Goal: Information Seeking & Learning: Compare options

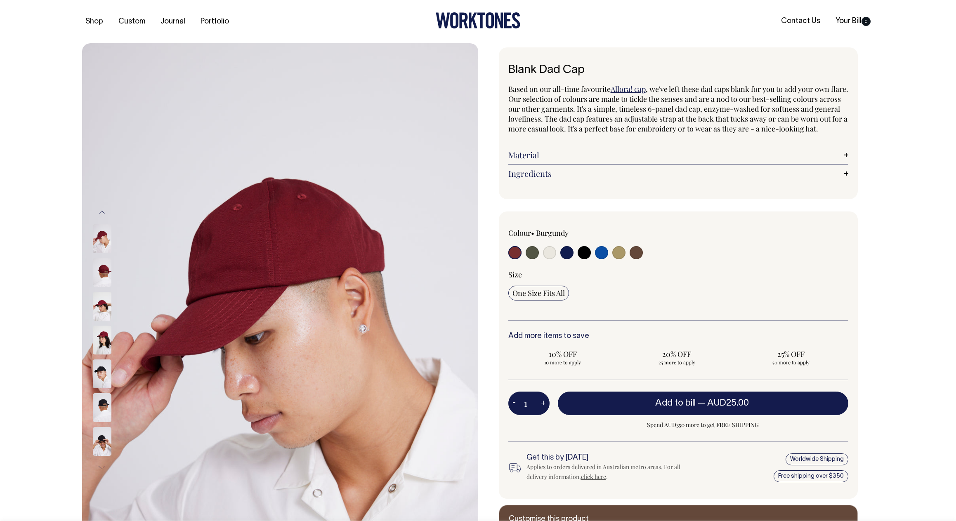
click at [535, 259] on input "radio" at bounding box center [532, 252] width 13 height 13
radio input "true"
select select "Olive"
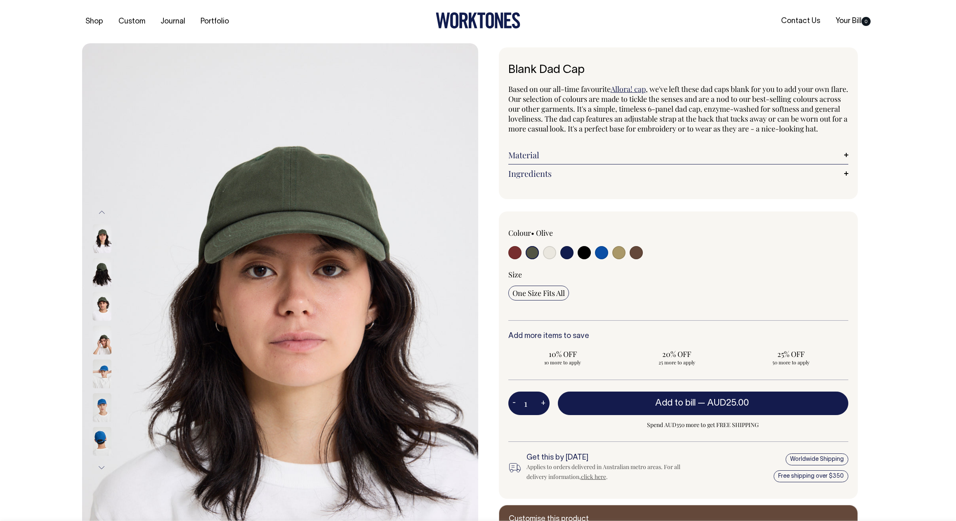
click at [550, 259] on input "radio" at bounding box center [549, 252] width 13 height 13
radio input "true"
select select "Natural"
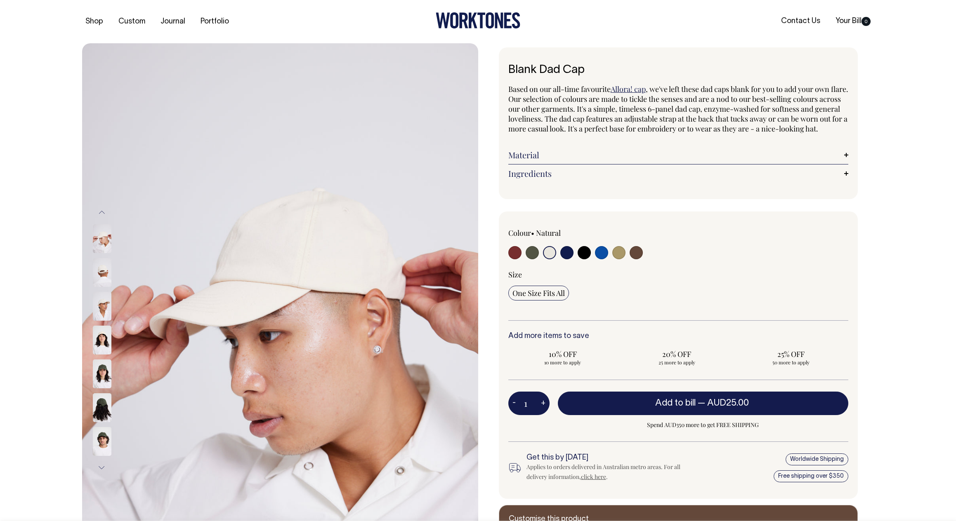
click at [568, 259] on input "radio" at bounding box center [566, 252] width 13 height 13
radio input "true"
select select "Dark Navy"
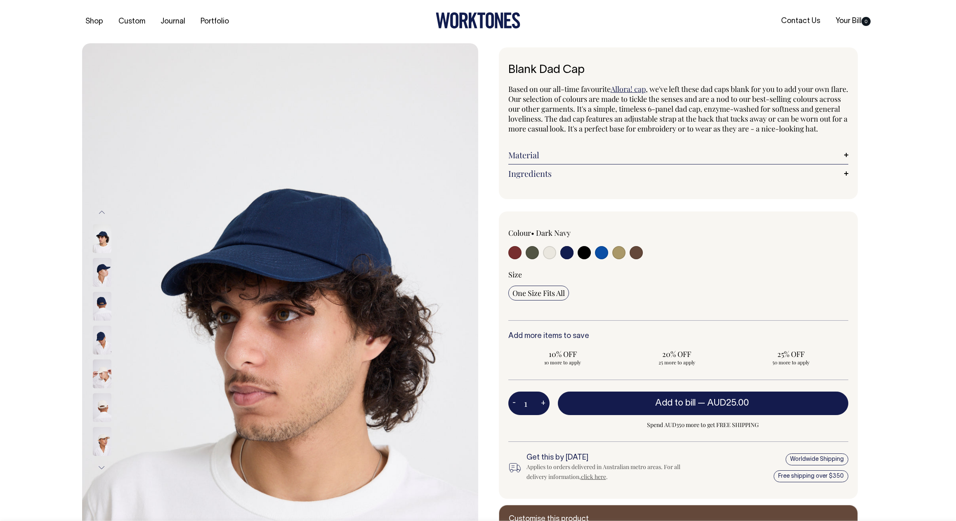
click at [585, 259] on input "radio" at bounding box center [584, 252] width 13 height 13
radio input "true"
select select "Black"
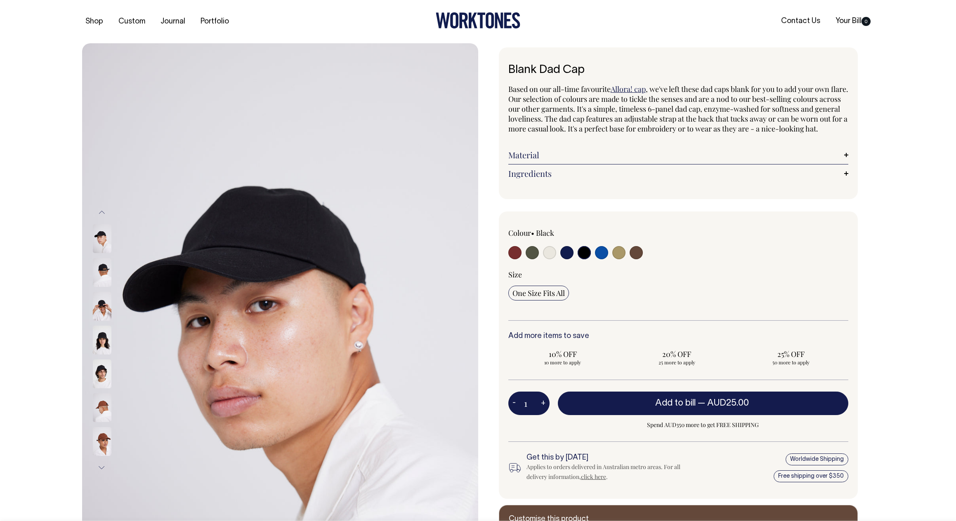
click at [607, 259] on input "radio" at bounding box center [601, 252] width 13 height 13
radio input "true"
select select "Worker Blue"
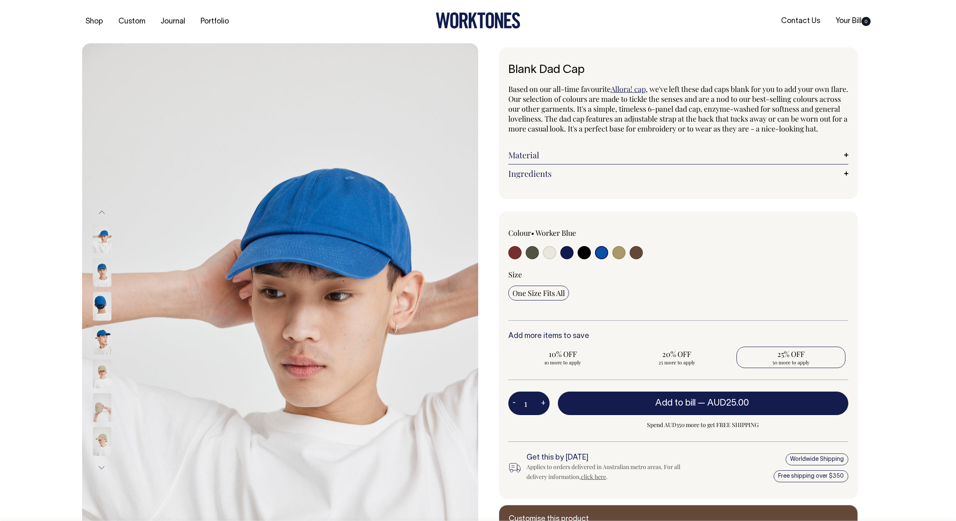
click at [812, 366] on span "50 more to apply" at bounding box center [790, 362] width 101 height 7
click at [812, 368] on input "25% OFF 50 more to apply" at bounding box center [790, 357] width 109 height 21
radio input "true"
type input "50"
radio input "true"
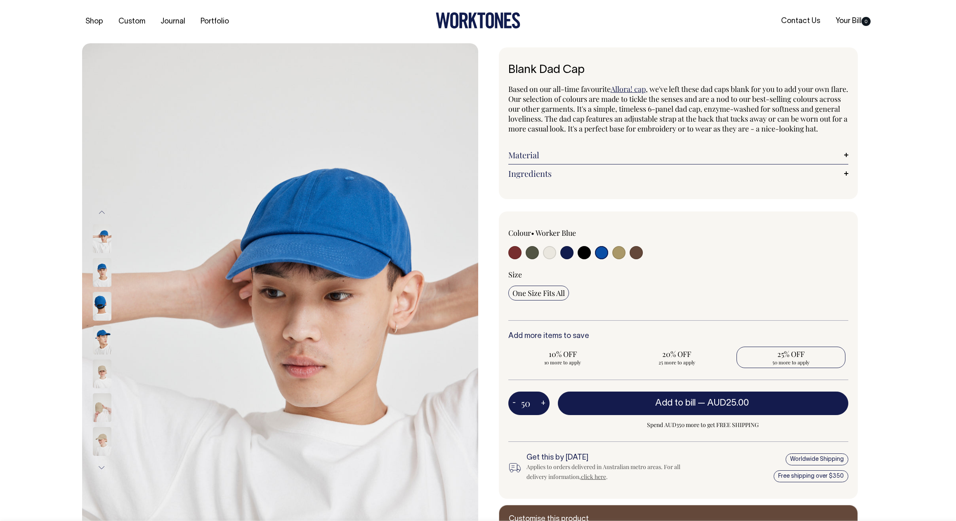
select select
type input "50"
click at [628, 88] on link "Allora! cap" at bounding box center [628, 89] width 35 height 10
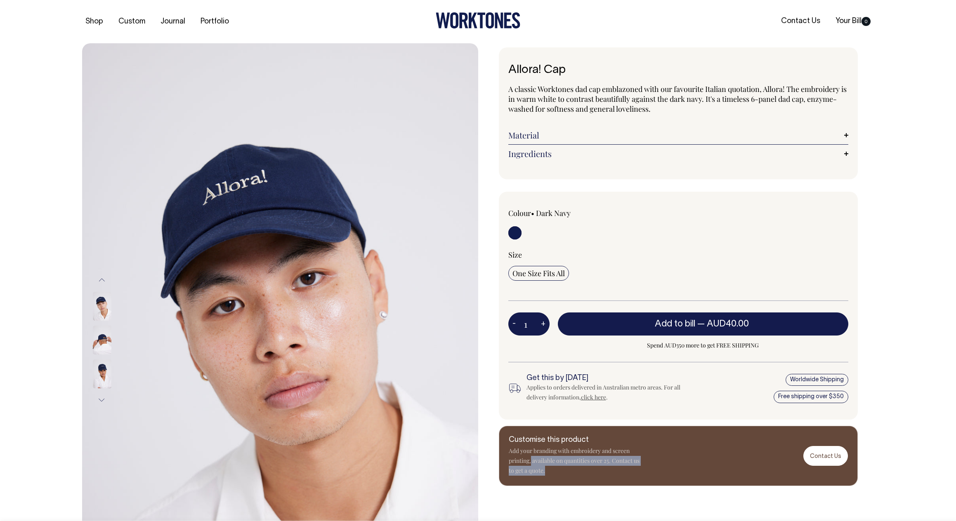
drag, startPoint x: 537, startPoint y: 463, endPoint x: 665, endPoint y: 479, distance: 129.3
click at [665, 479] on div "Customise this product Add your branding with embroidery and screen printing, a…" at bounding box center [678, 456] width 359 height 61
click at [657, 477] on div "Customise this product Add your branding with embroidery and screen printing, a…" at bounding box center [678, 456] width 359 height 61
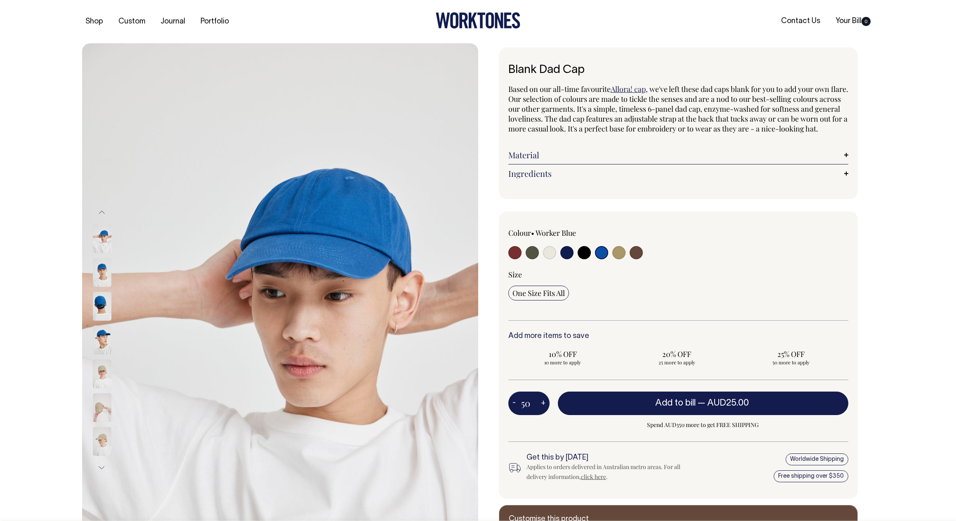
select select "Worker Blue"
click at [637, 259] on input "radio" at bounding box center [636, 252] width 13 height 13
radio input "true"
select select "Espresso"
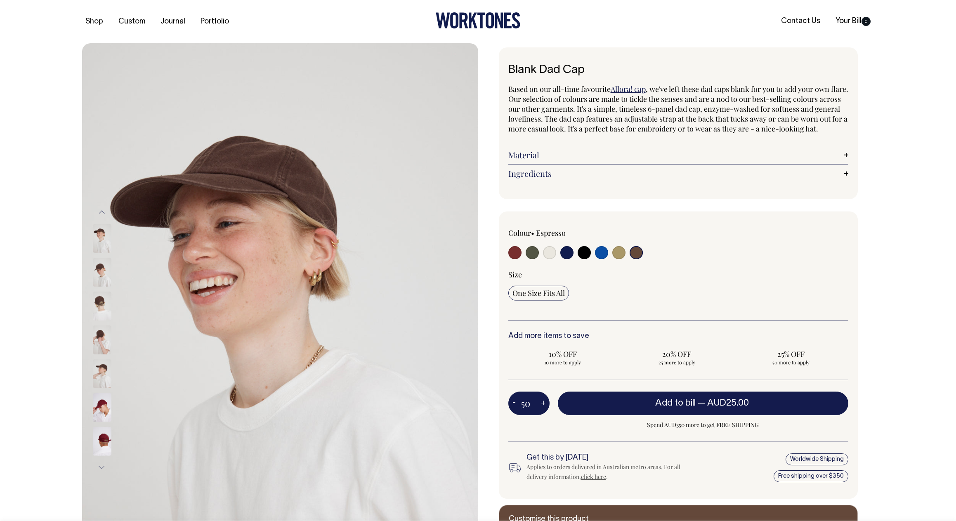
click at [617, 259] on input "radio" at bounding box center [618, 252] width 13 height 13
radio input "true"
select select "Washed Khaki"
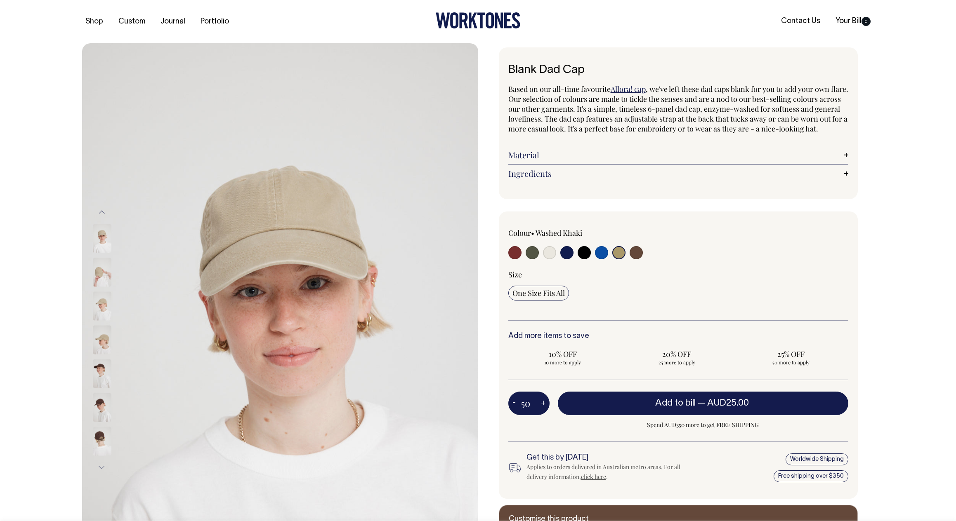
click at [599, 259] on input "radio" at bounding box center [601, 252] width 13 height 13
radio input "true"
select select "Worker Blue"
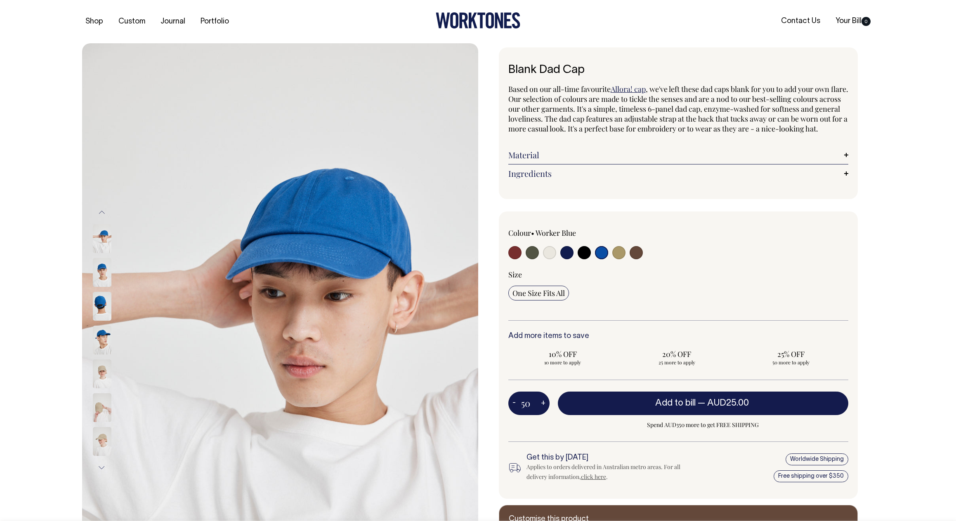
click at [582, 259] on input "radio" at bounding box center [584, 252] width 13 height 13
radio input "true"
select select "Black"
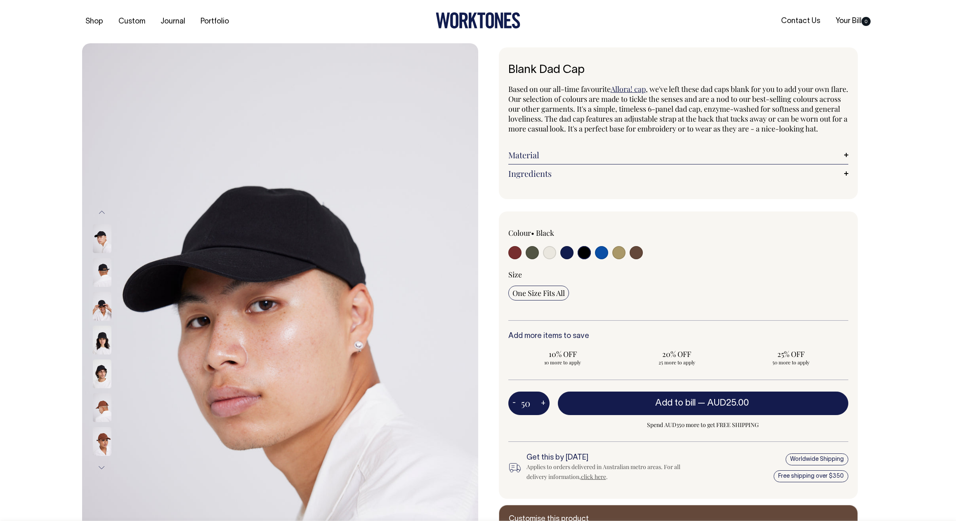
click at [570, 259] on input "radio" at bounding box center [566, 252] width 13 height 13
radio input "true"
select select "Dark Navy"
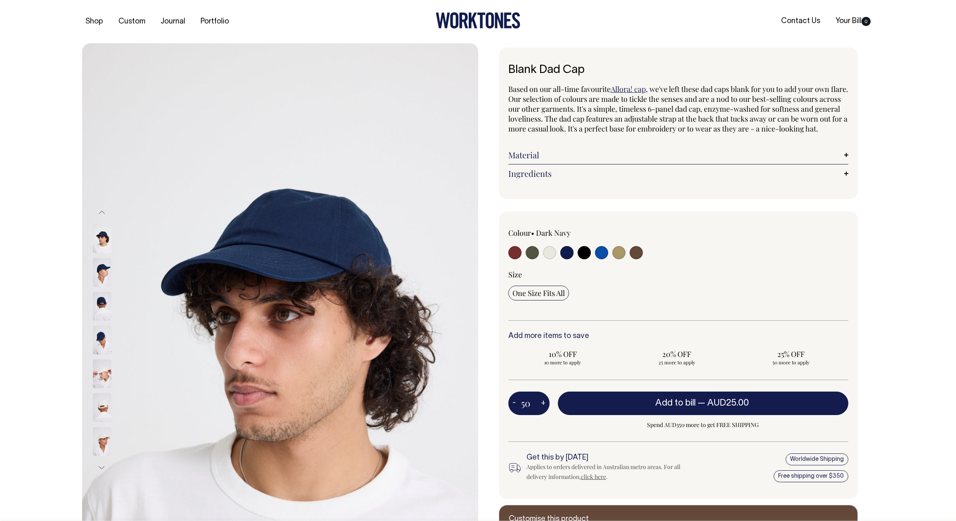
click at [603, 259] on input "radio" at bounding box center [601, 252] width 13 height 13
radio input "true"
select select "Worker Blue"
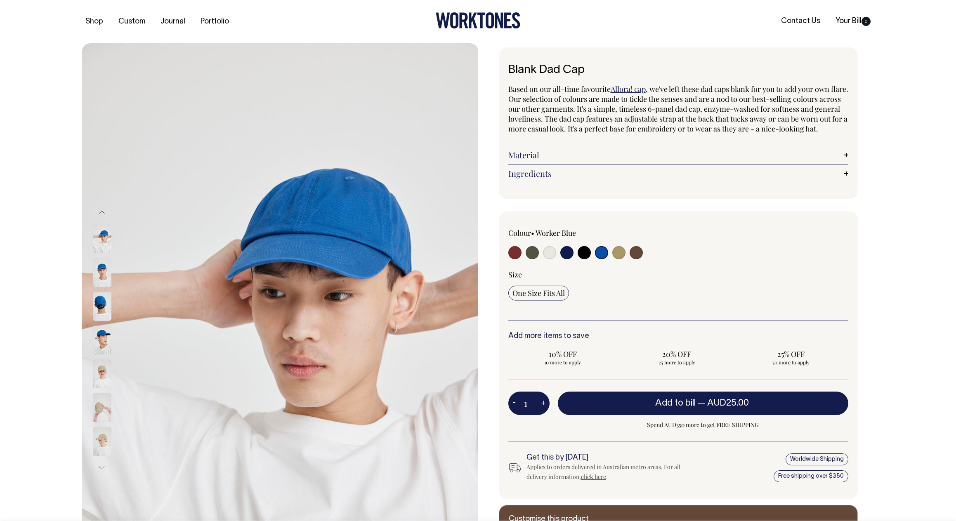
select select "Worker Blue"
click at [552, 259] on input "radio" at bounding box center [549, 252] width 13 height 13
radio input "true"
select select "Natural"
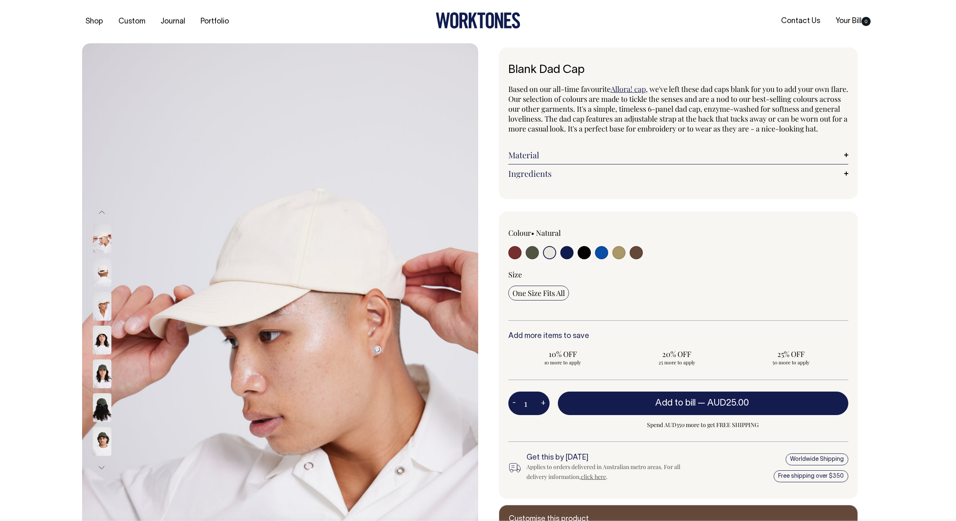
click at [601, 259] on input "radio" at bounding box center [601, 252] width 13 height 13
radio input "true"
select select "Worker Blue"
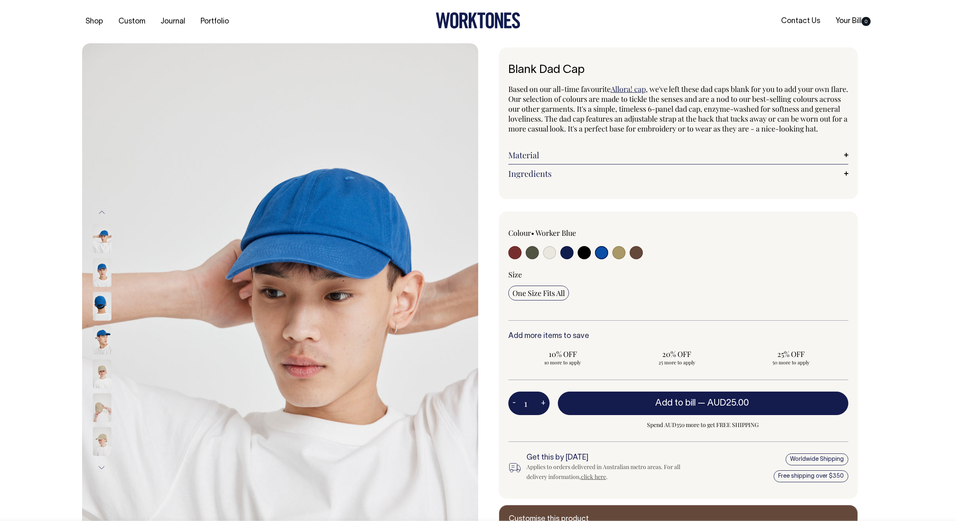
click at [587, 259] on input "radio" at bounding box center [584, 252] width 13 height 13
radio input "true"
select select "Black"
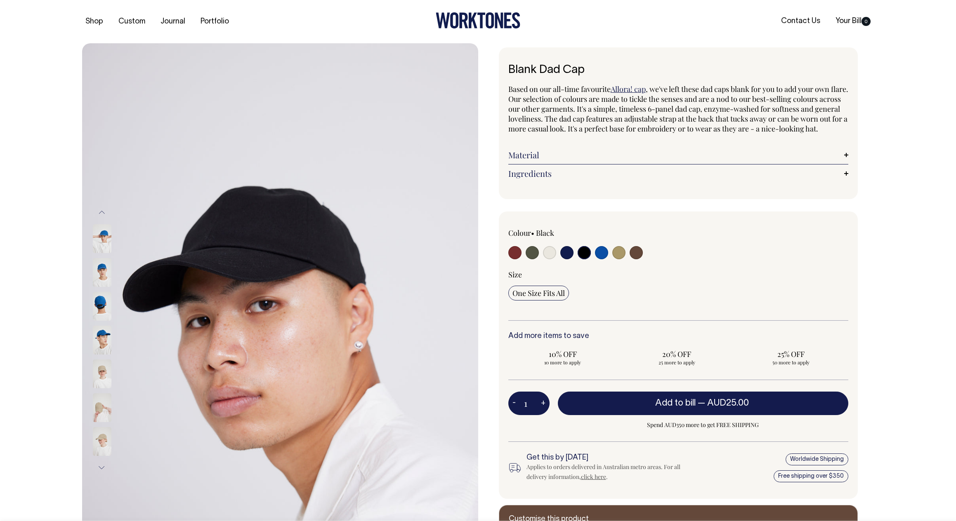
click at [567, 259] on input "radio" at bounding box center [566, 252] width 13 height 13
radio input "true"
select select "Dark Navy"
click at [519, 259] on input "radio" at bounding box center [514, 252] width 13 height 13
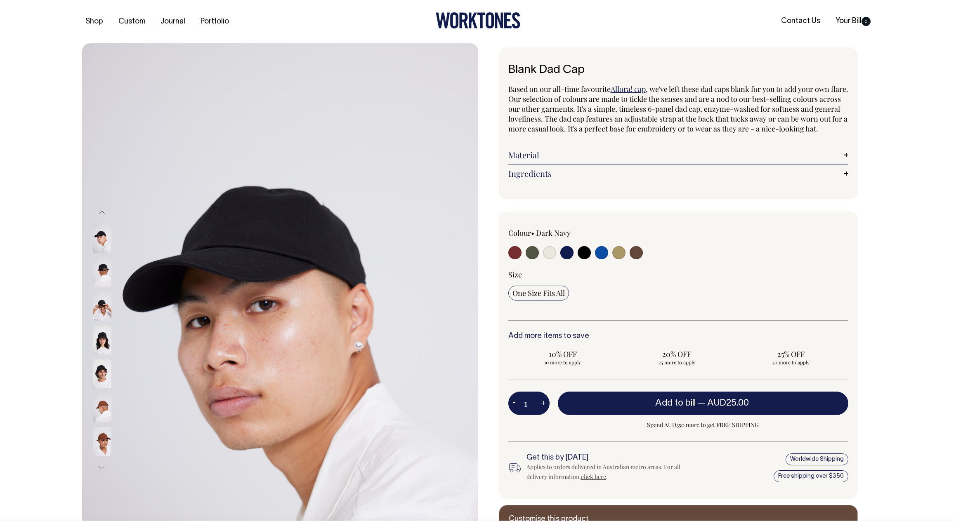
radio input "true"
select select "Burgundy"
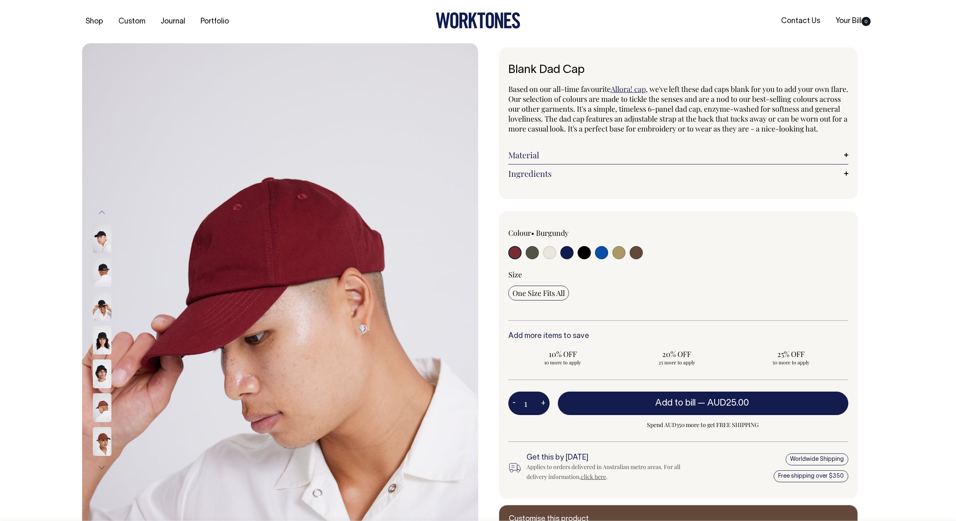
click at [531, 259] on input "radio" at bounding box center [532, 252] width 13 height 13
radio input "true"
select select "Olive"
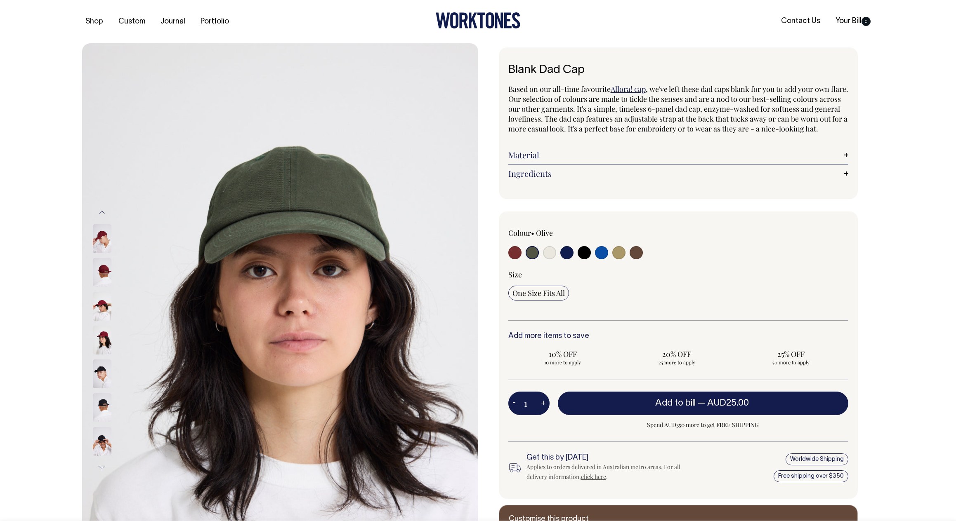
click at [550, 259] on input "radio" at bounding box center [549, 252] width 13 height 13
radio input "true"
select select "Natural"
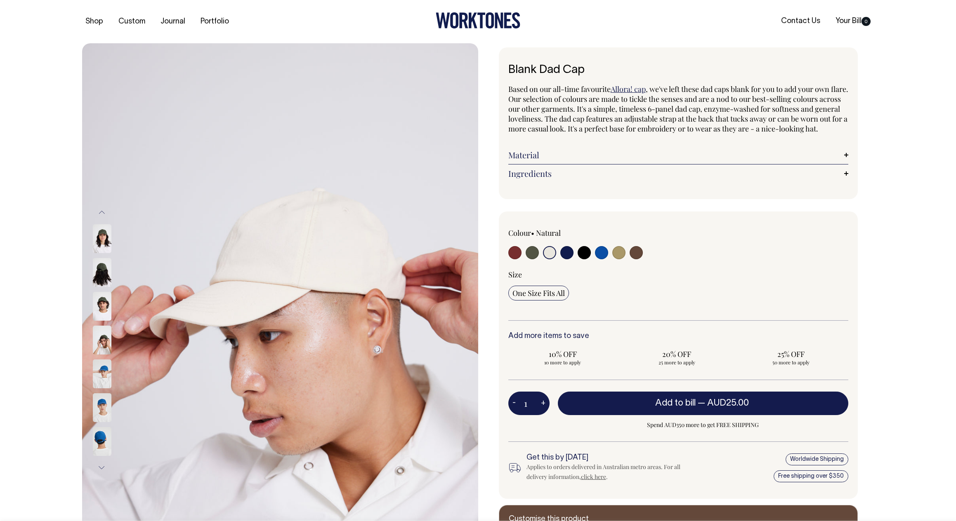
click at [566, 259] on input "radio" at bounding box center [566, 252] width 13 height 13
radio input "true"
select select "Dark Navy"
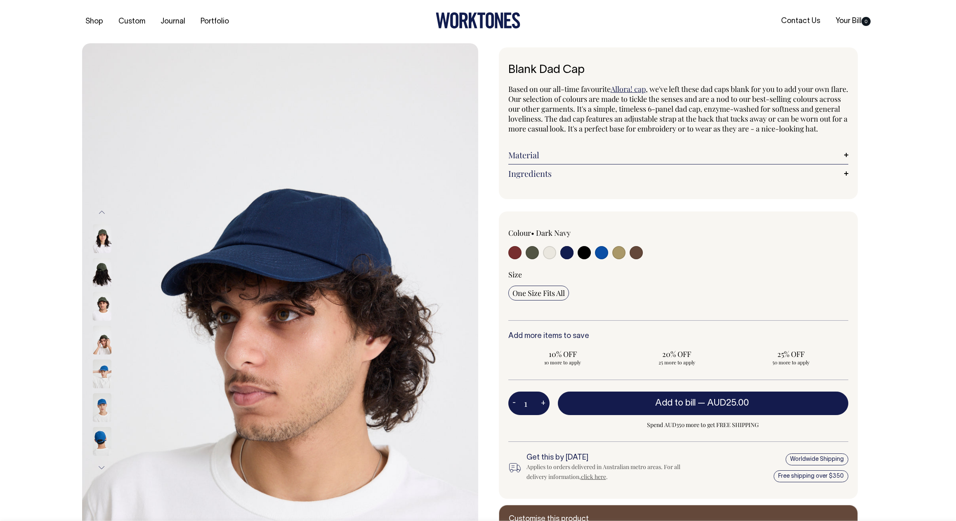
click at [581, 259] on input "radio" at bounding box center [584, 252] width 13 height 13
radio input "true"
select select "Black"
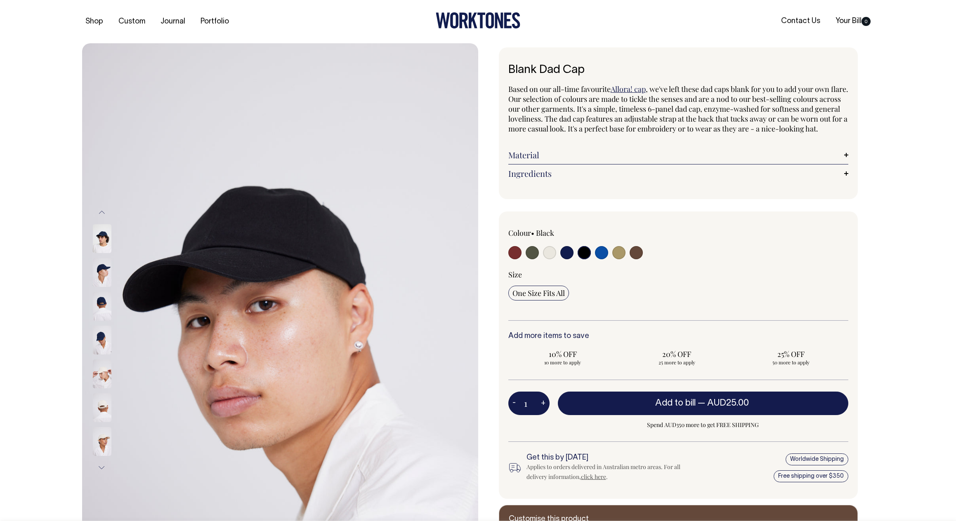
click at [599, 259] on input "radio" at bounding box center [601, 252] width 13 height 13
radio input "true"
select select "Worker Blue"
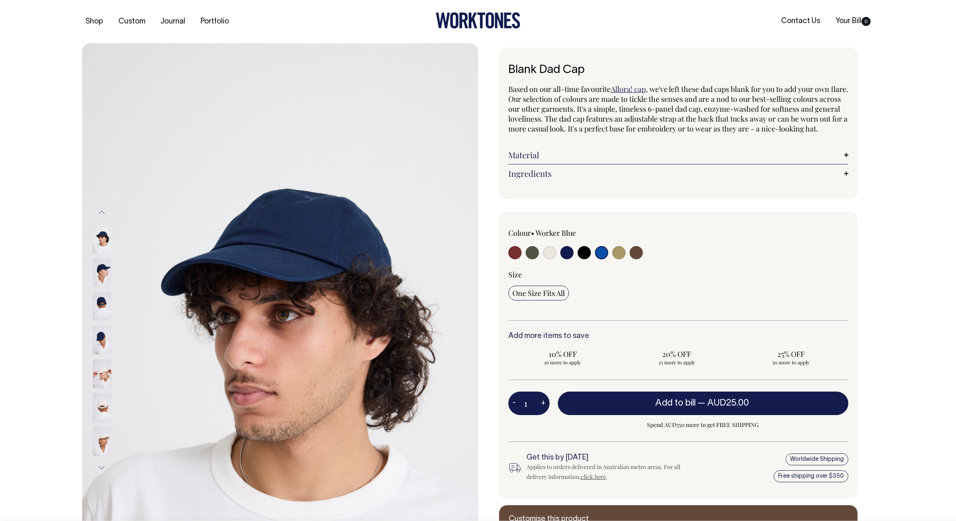
click at [619, 259] on input "radio" at bounding box center [618, 252] width 13 height 13
radio input "true"
select select "Washed Khaki"
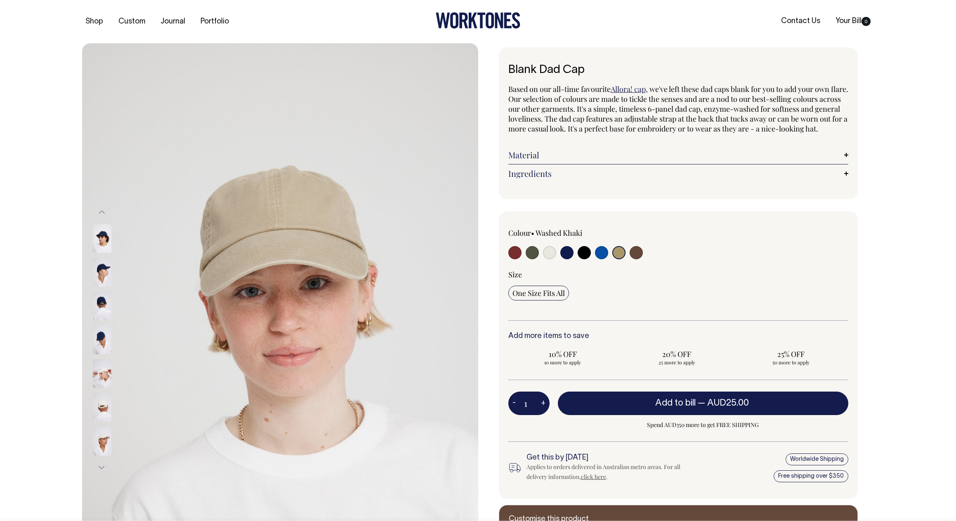
click at [641, 259] on input "radio" at bounding box center [636, 252] width 13 height 13
radio input "true"
select select "Espresso"
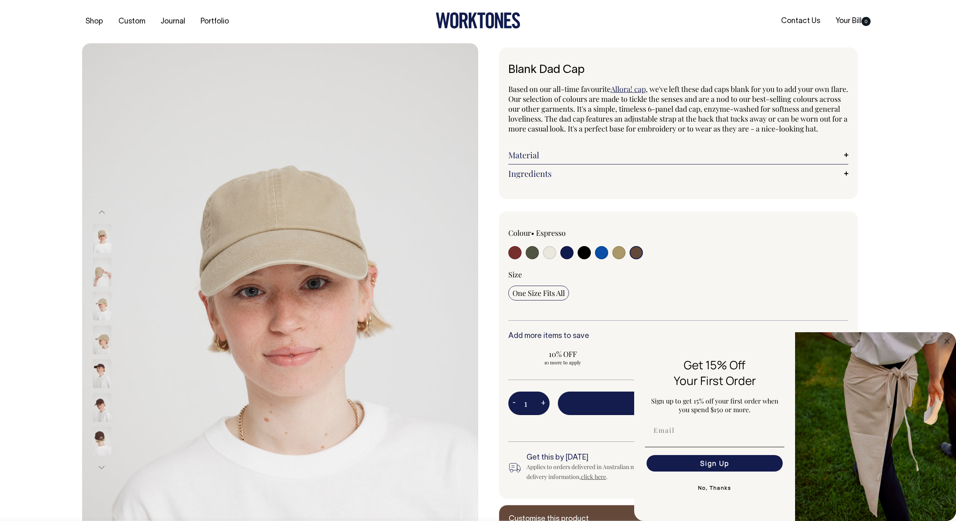
click at [617, 259] on input "radio" at bounding box center [618, 252] width 13 height 13
radio input "true"
select select "Washed Khaki"
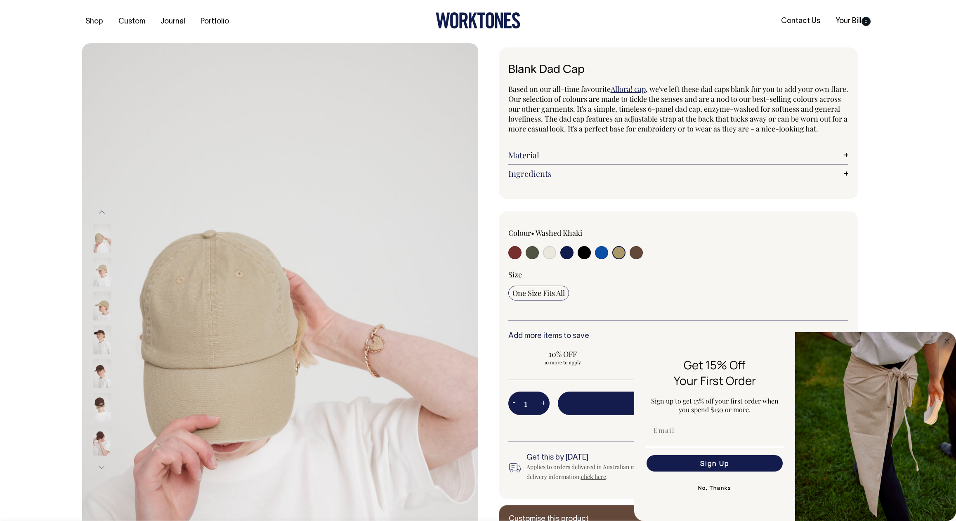
click at [616, 259] on input "radio" at bounding box center [618, 252] width 13 height 13
click at [632, 259] on input "radio" at bounding box center [636, 252] width 13 height 13
radio input "true"
select select "Espresso"
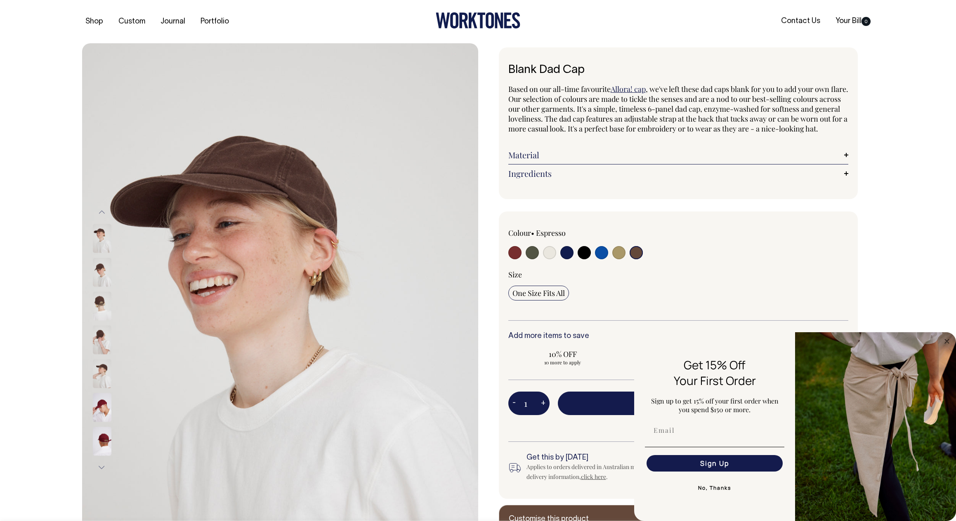
click at [613, 259] on input "radio" at bounding box center [618, 252] width 13 height 13
radio input "true"
select select "Washed Khaki"
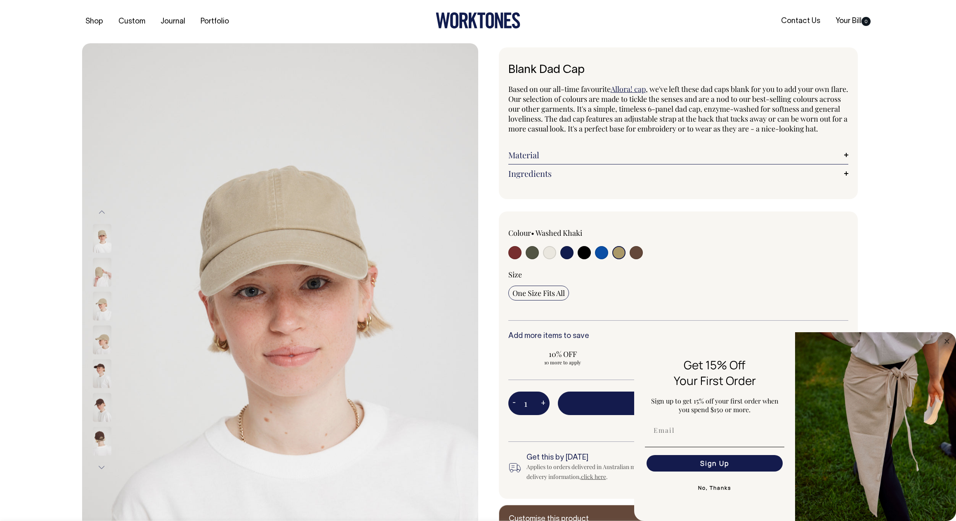
click at [545, 259] on input "radio" at bounding box center [549, 252] width 13 height 13
radio input "true"
select select "Natural"
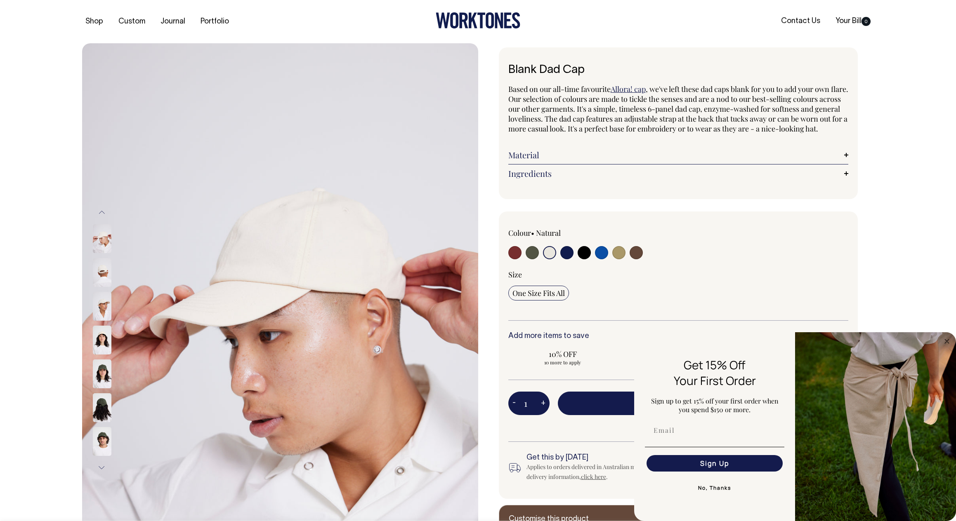
click at [563, 259] on input "radio" at bounding box center [566, 252] width 13 height 13
radio input "true"
select select "Dark Navy"
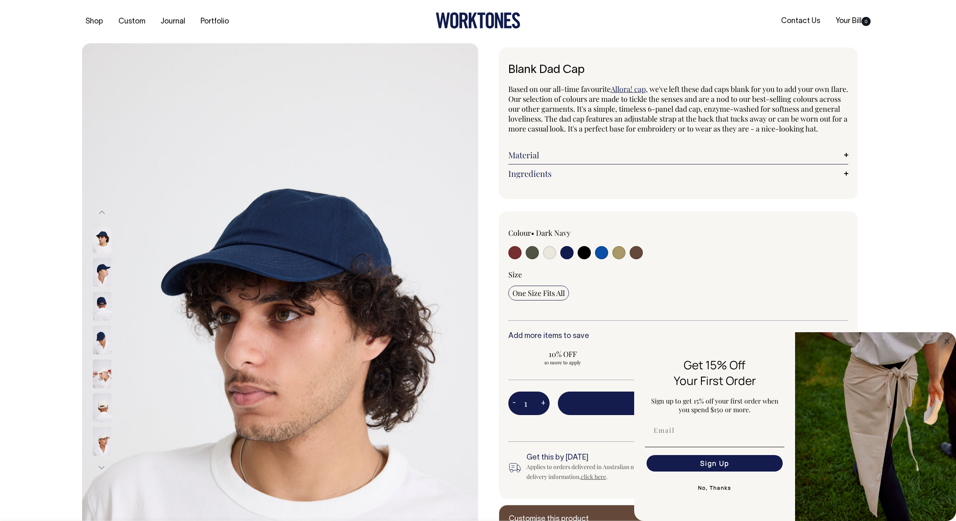
click at [604, 259] on input "radio" at bounding box center [601, 252] width 13 height 13
radio input "true"
select select "Worker Blue"
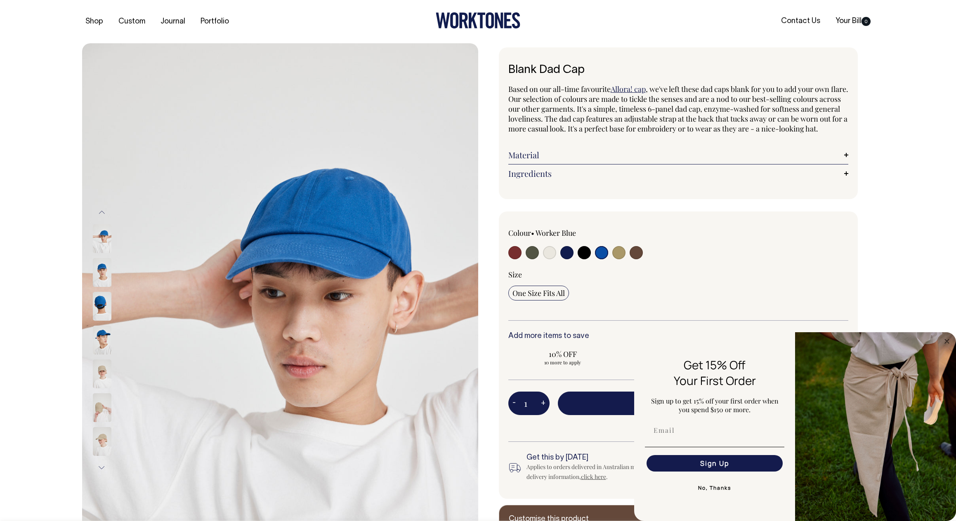
click at [549, 179] on link "Ingredients" at bounding box center [678, 174] width 340 height 10
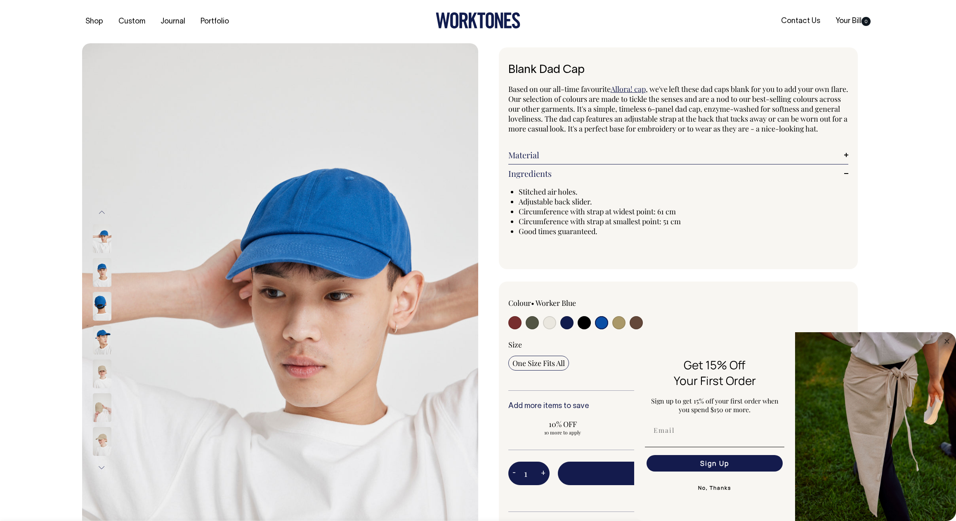
click at [553, 160] on link "Material" at bounding box center [678, 155] width 340 height 10
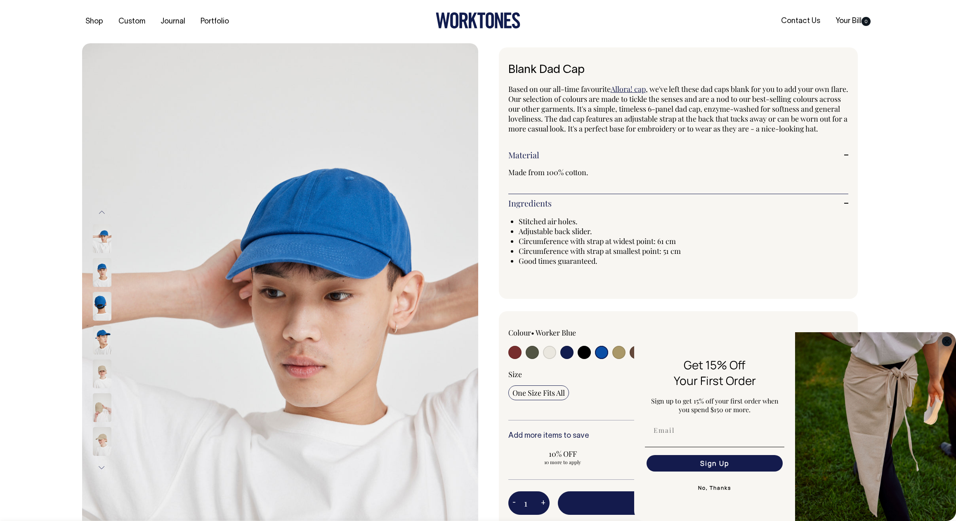
click at [946, 343] on circle "Close dialog" at bounding box center [946, 341] width 9 height 9
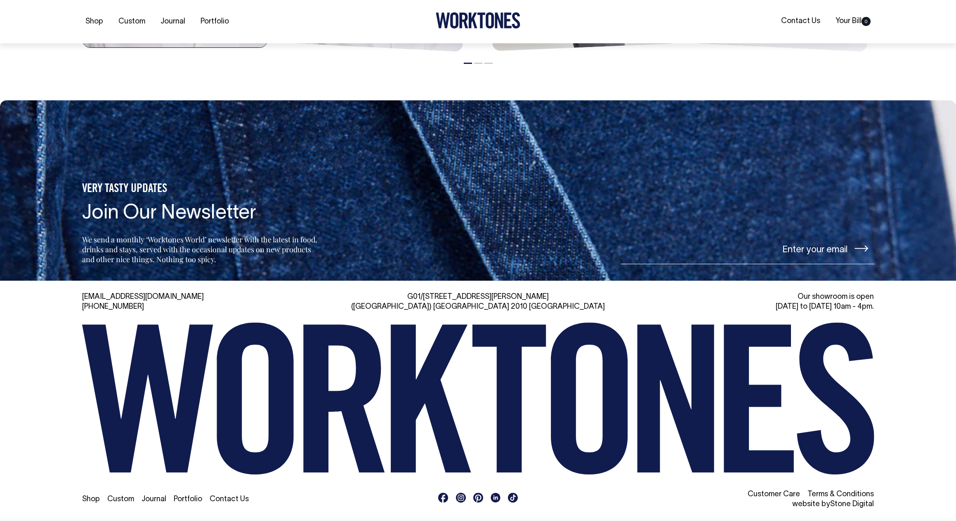
scroll to position [1334, 0]
click at [863, 505] on link "Stone Digital" at bounding box center [852, 504] width 44 height 7
